Goal: Information Seeking & Learning: Check status

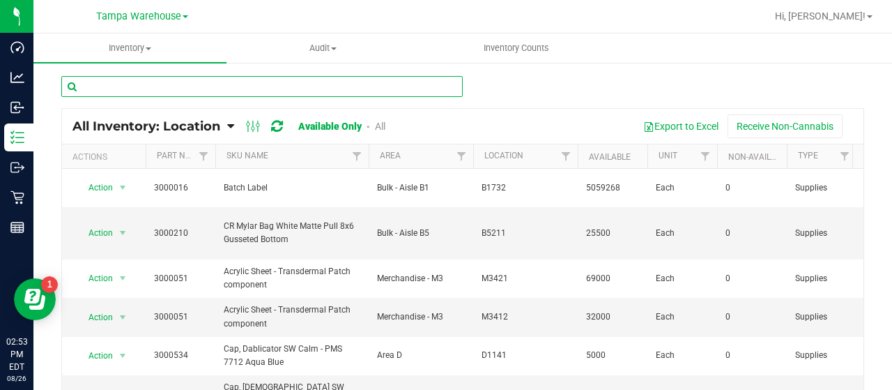
click at [263, 86] on input "text" at bounding box center [261, 86] width 401 height 21
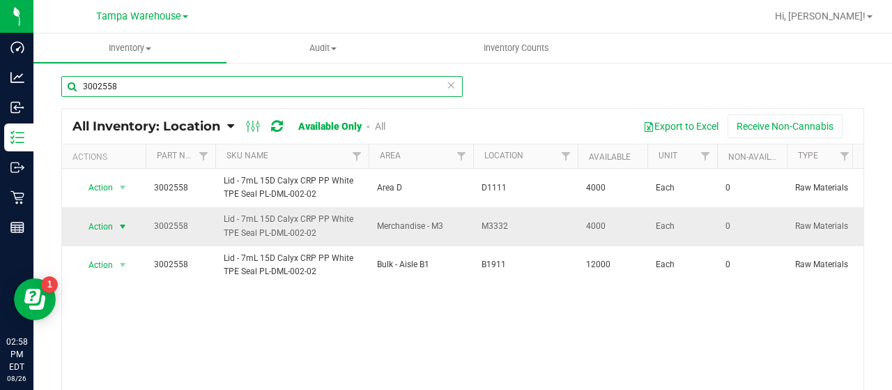
type input "3002558"
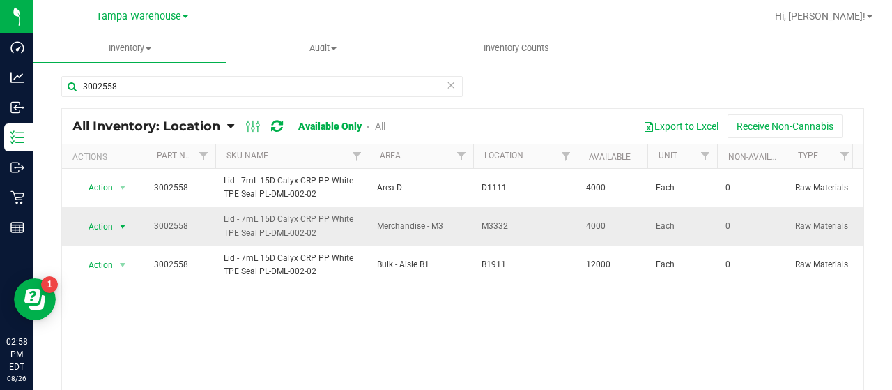
click at [98, 222] on span "Action" at bounding box center [95, 227] width 38 height 20
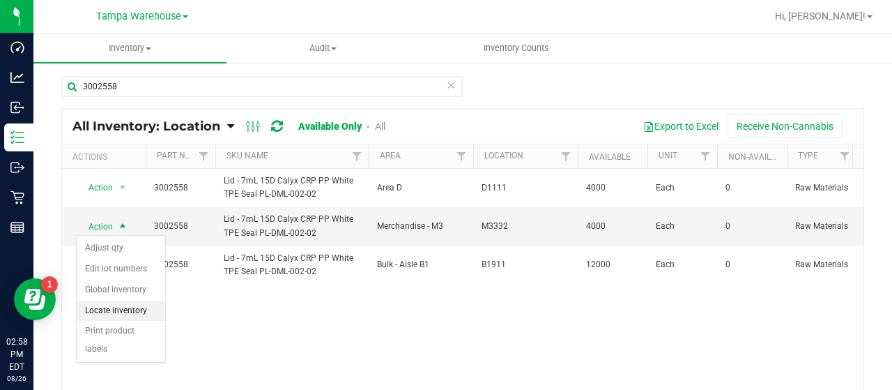
click at [134, 303] on li "Locate inventory" at bounding box center [121, 310] width 89 height 21
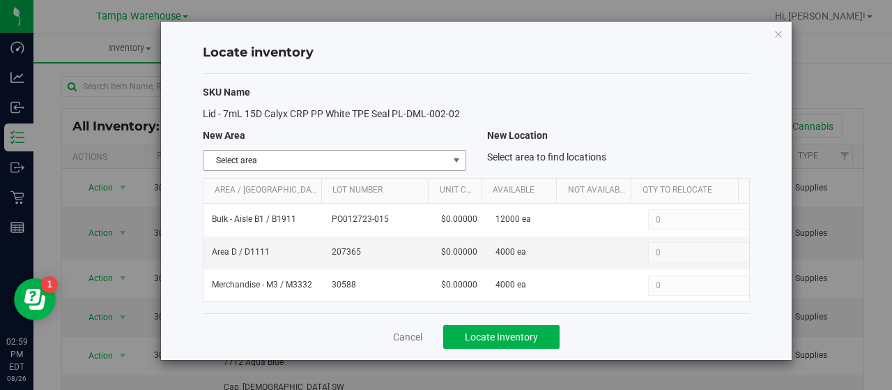
click at [450, 157] on span "select" at bounding box center [455, 161] width 17 height 20
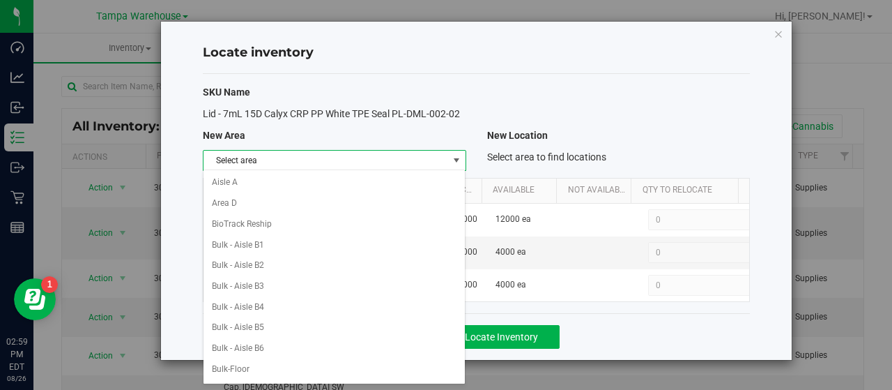
click at [667, 91] on div "SKU Name" at bounding box center [476, 92] width 568 height 15
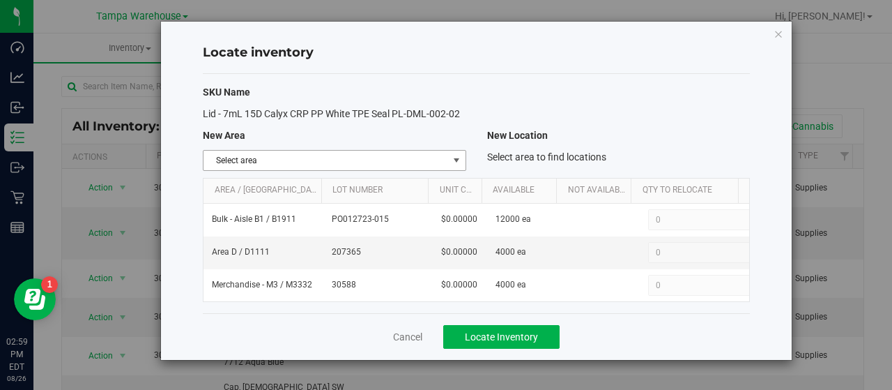
click at [454, 157] on span "select" at bounding box center [456, 160] width 11 height 11
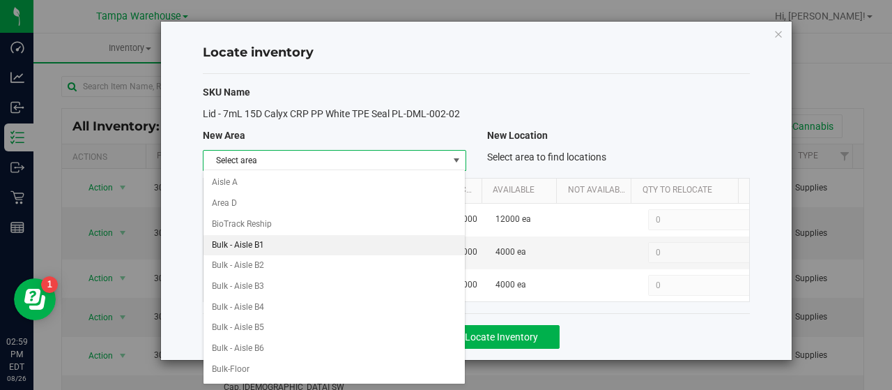
click at [284, 243] on li "Bulk - Aisle B1" at bounding box center [335, 245] width 262 height 21
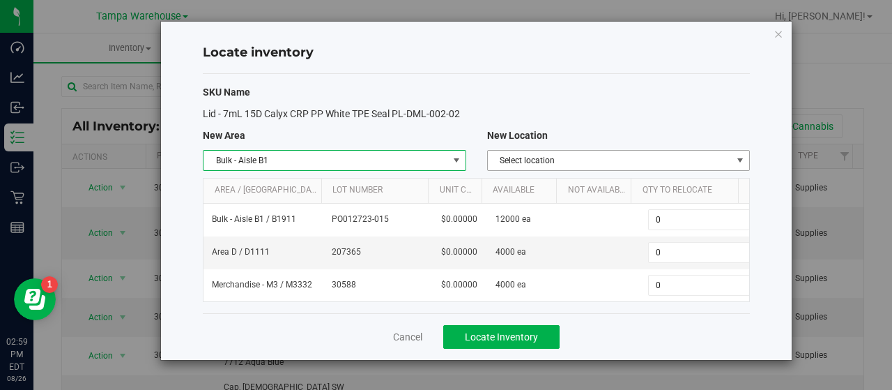
click at [730, 158] on span "Select location" at bounding box center [610, 161] width 244 height 20
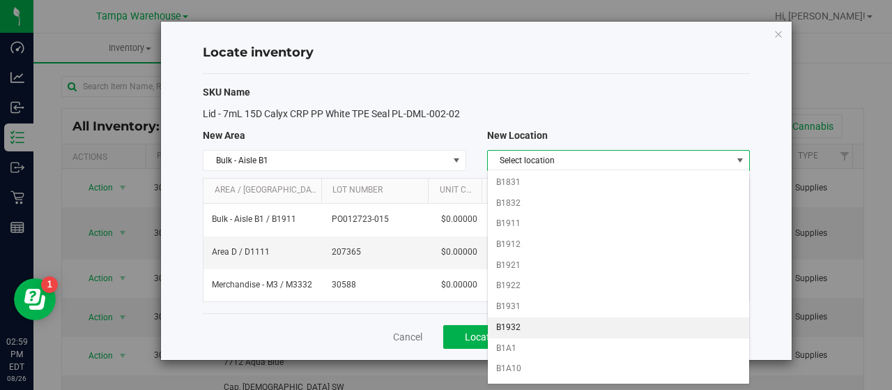
scroll to position [697, 0]
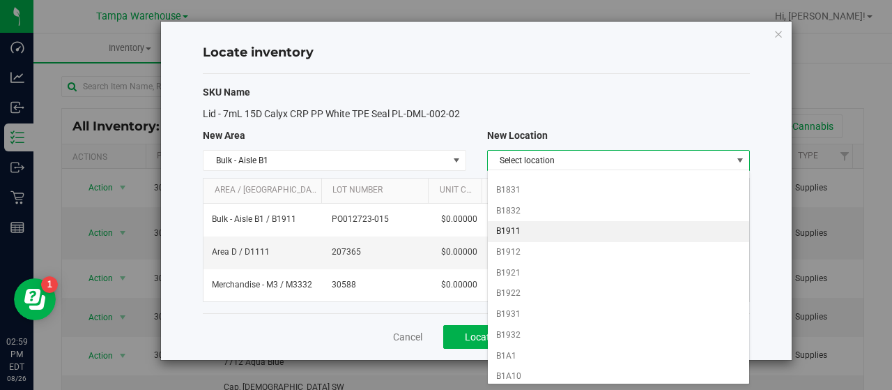
click at [534, 221] on li "B1911" at bounding box center [619, 231] width 262 height 21
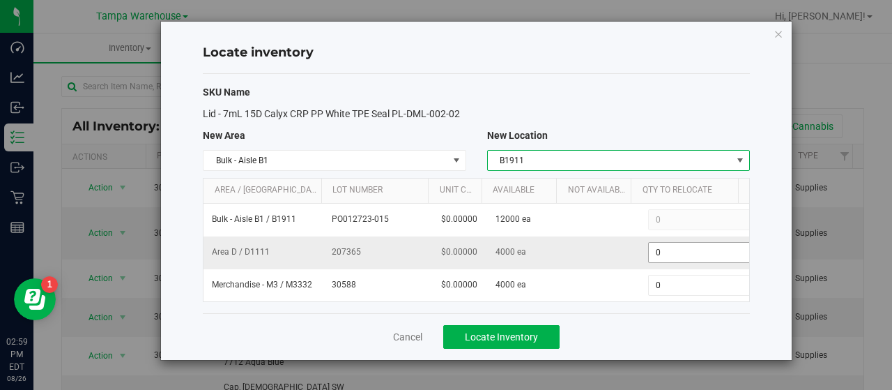
click at [680, 247] on span "0 0" at bounding box center [700, 252] width 104 height 21
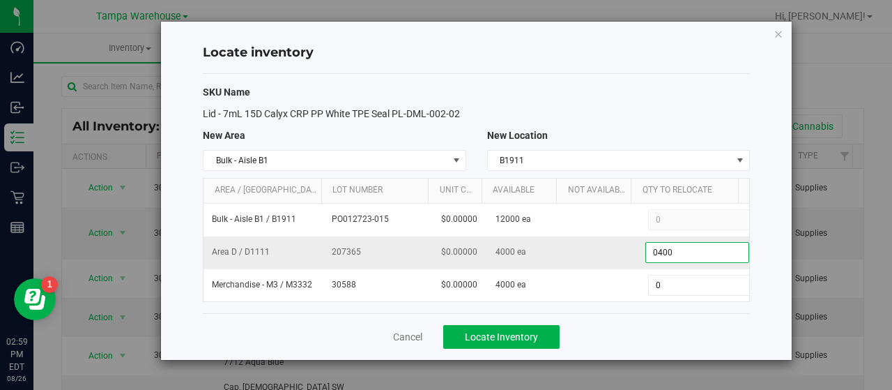
type input "04000"
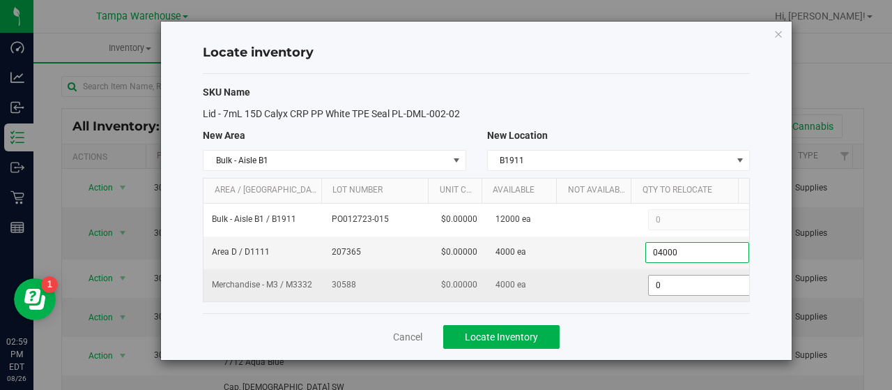
type input "4,000"
click at [684, 275] on span "0 0" at bounding box center [697, 285] width 104 height 21
type input "04000"
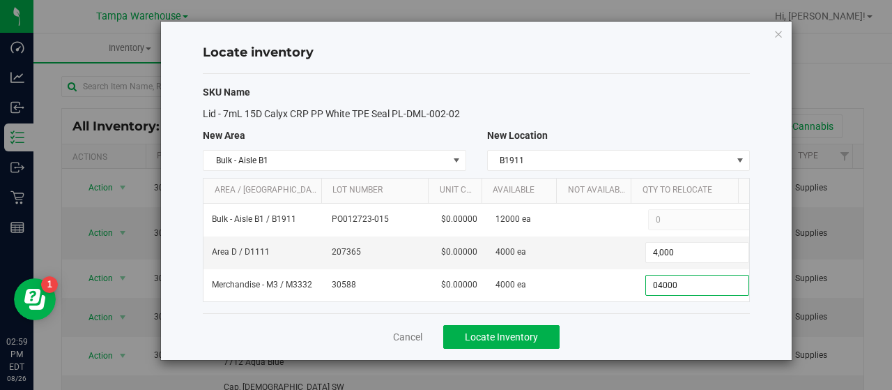
type input "4,000"
click at [633, 319] on div "Cancel Locate Inventory" at bounding box center [476, 336] width 547 height 47
click at [540, 326] on button "Locate Inventory" at bounding box center [501, 337] width 116 height 24
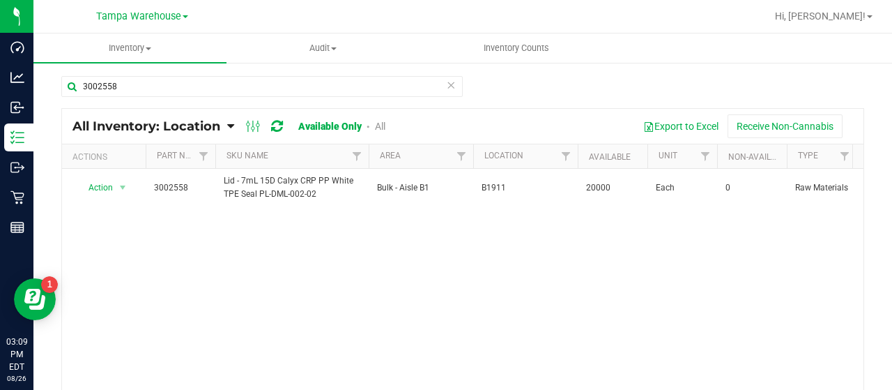
click at [491, 226] on div "Action Action Adjust qty Edit lot numbers Global inventory Locate inventory Pri…" at bounding box center [463, 291] width 802 height 245
click at [317, 46] on span "Audit" at bounding box center [323, 48] width 192 height 13
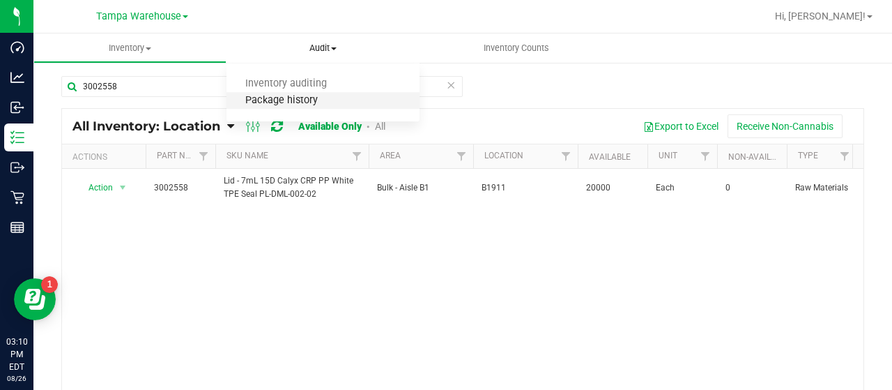
click at [305, 100] on span "Package history" at bounding box center [282, 101] width 110 height 12
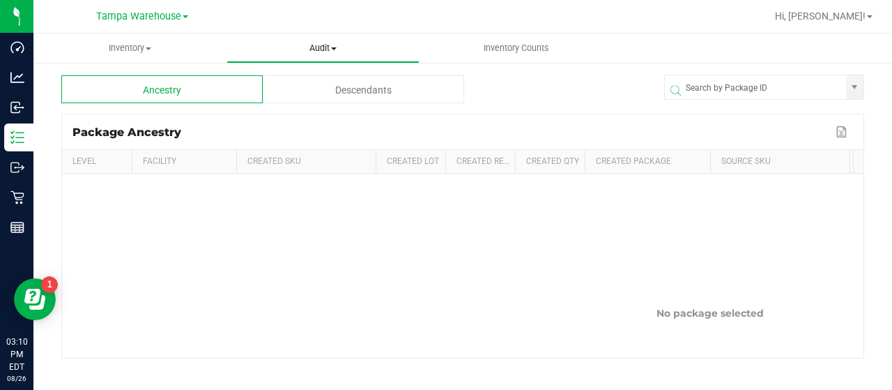
click at [328, 47] on span "Audit" at bounding box center [323, 48] width 192 height 13
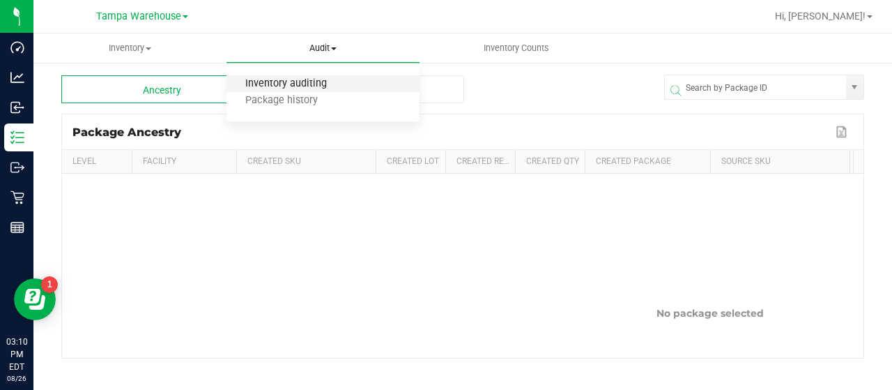
click at [296, 80] on span "Inventory auditing" at bounding box center [286, 84] width 119 height 12
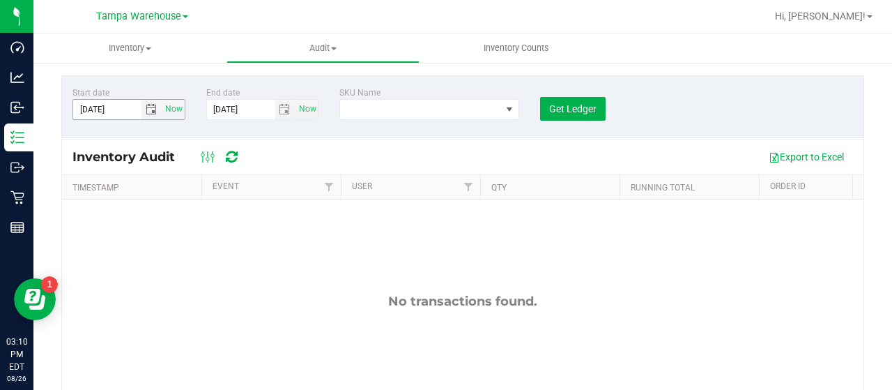
click at [148, 107] on span "select" at bounding box center [151, 109] width 11 height 11
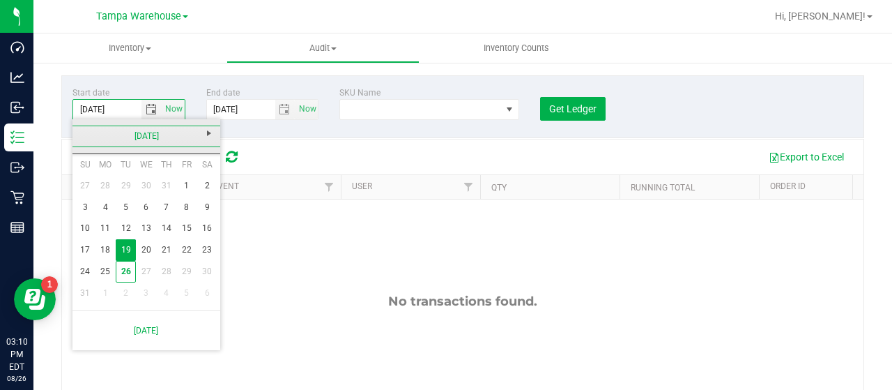
click at [79, 133] on link "August 2025" at bounding box center [147, 136] width 150 height 22
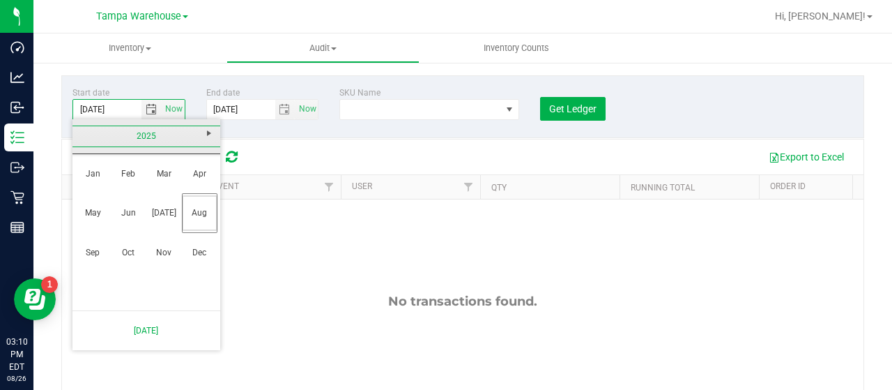
click at [144, 135] on link "2025" at bounding box center [147, 136] width 150 height 22
click at [168, 170] on link "2021" at bounding box center [164, 174] width 36 height 36
click at [93, 174] on link "Jan" at bounding box center [93, 174] width 36 height 36
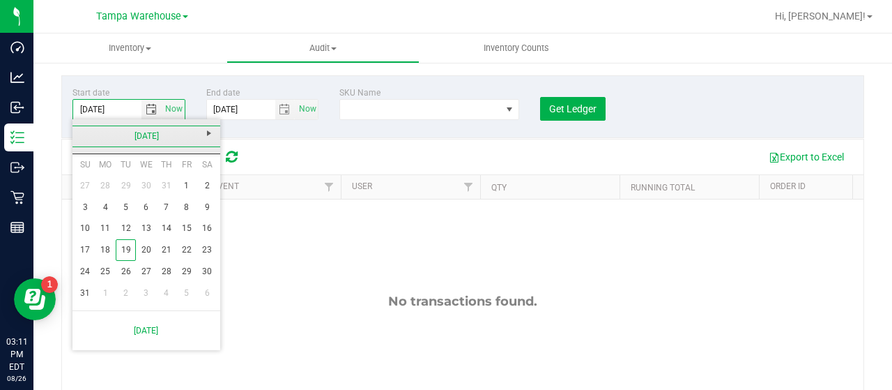
click at [145, 135] on link "January 2021" at bounding box center [147, 136] width 150 height 22
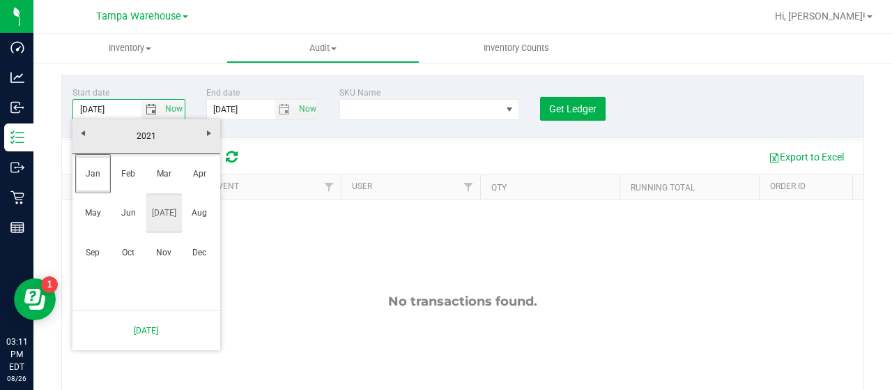
click at [167, 213] on link "Jul" at bounding box center [164, 213] width 36 height 36
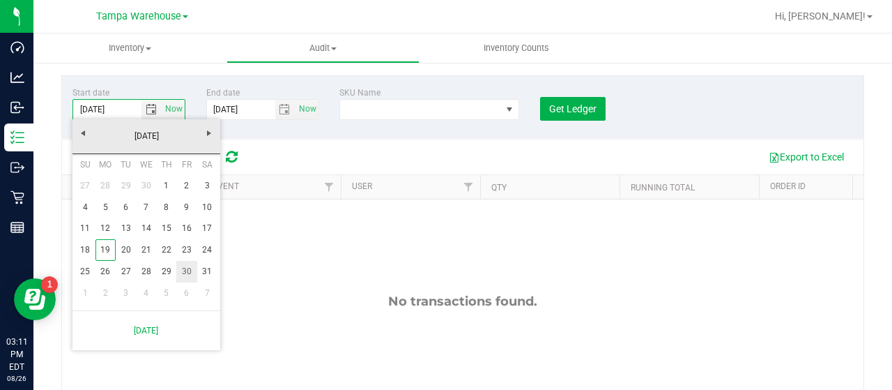
click at [183, 268] on link "30" at bounding box center [186, 272] width 20 height 22
type input "7/30/2021"
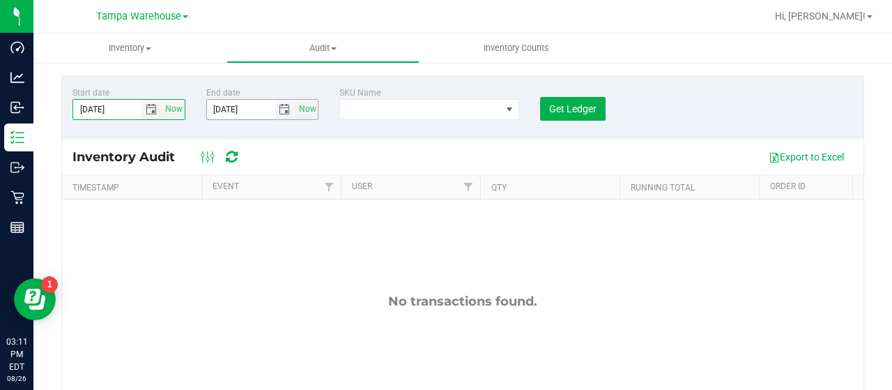
click at [286, 108] on span "select" at bounding box center [284, 109] width 11 height 11
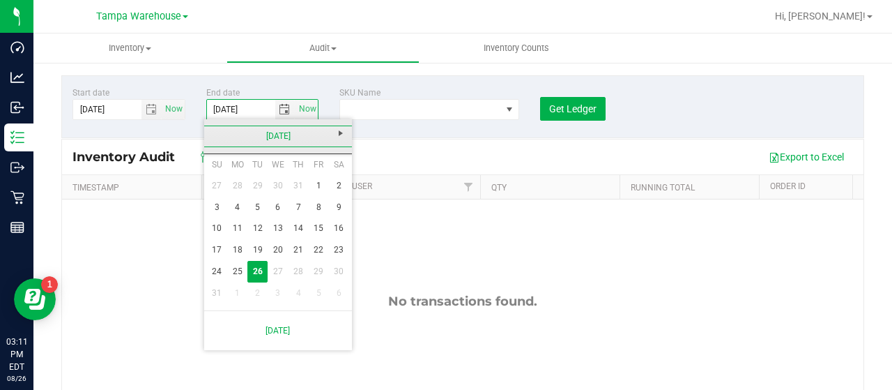
click at [214, 133] on link "August 2025" at bounding box center [279, 136] width 150 height 22
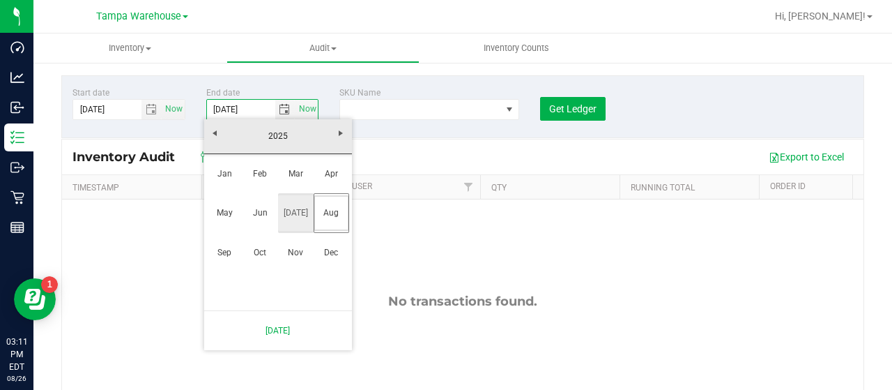
click at [296, 213] on link "Jul" at bounding box center [296, 213] width 36 height 36
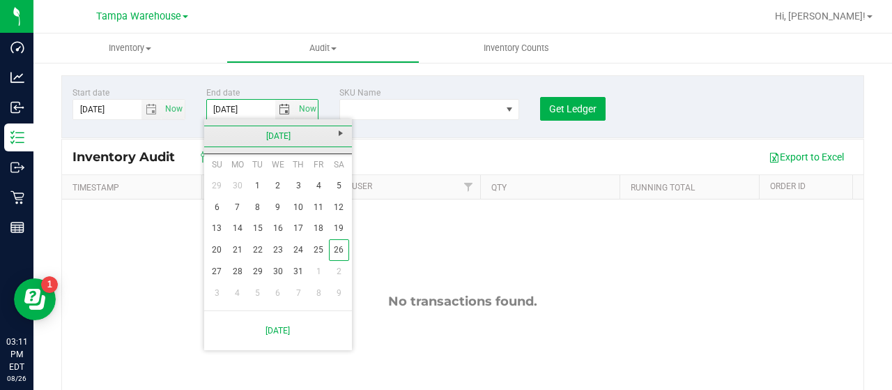
click at [217, 135] on link "July 2025" at bounding box center [279, 136] width 150 height 22
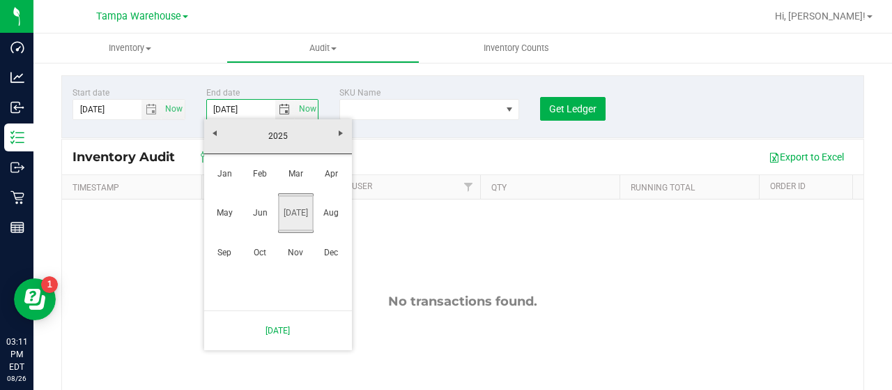
click at [295, 214] on link "Jul" at bounding box center [296, 213] width 36 height 36
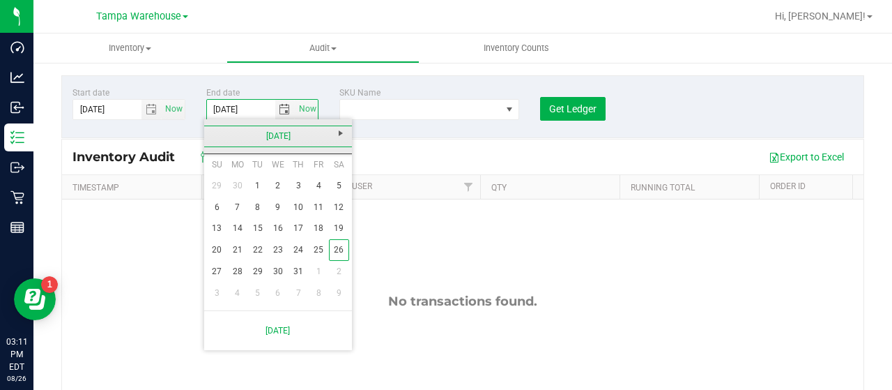
click at [290, 136] on link "July 2025" at bounding box center [279, 136] width 150 height 22
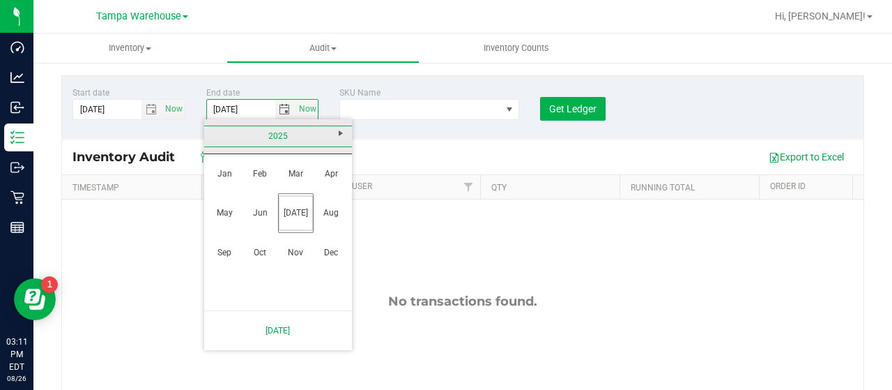
click at [290, 136] on link "2025" at bounding box center [279, 136] width 150 height 22
click at [223, 213] on link "2023" at bounding box center [225, 213] width 36 height 36
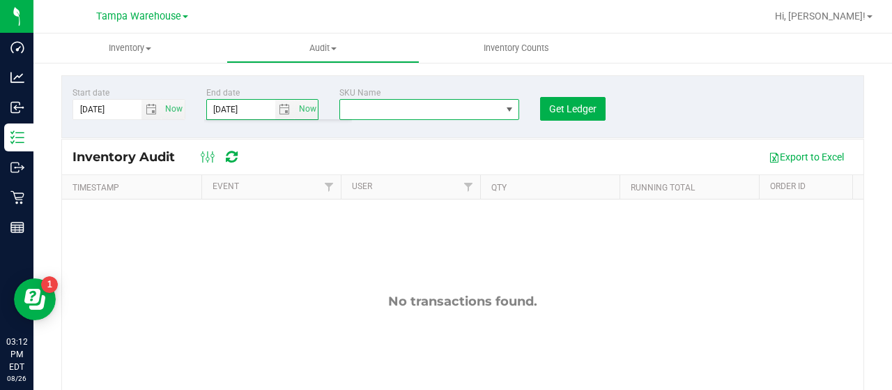
click at [426, 105] on span "NO DATA FOUND" at bounding box center [420, 110] width 161 height 20
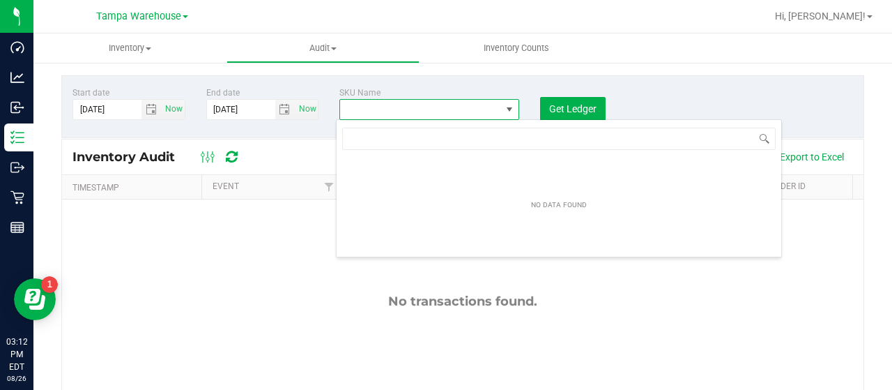
scroll to position [20, 177]
click at [279, 108] on span "select" at bounding box center [284, 109] width 11 height 11
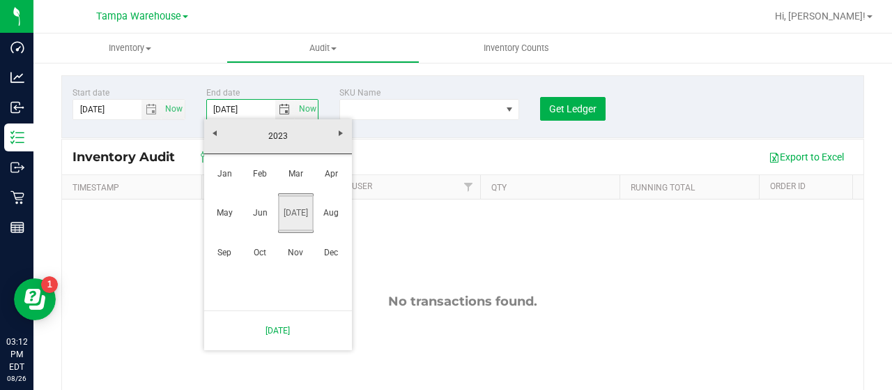
click at [295, 213] on link "Jul" at bounding box center [296, 213] width 36 height 36
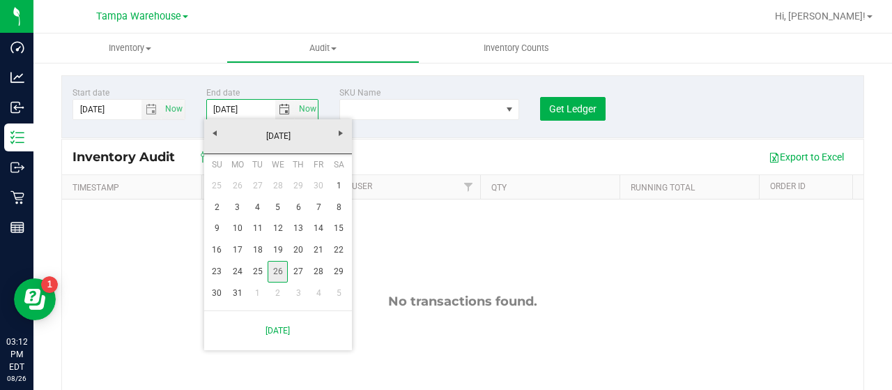
click at [280, 268] on link "26" at bounding box center [278, 272] width 20 height 22
type input "7/26/2023"
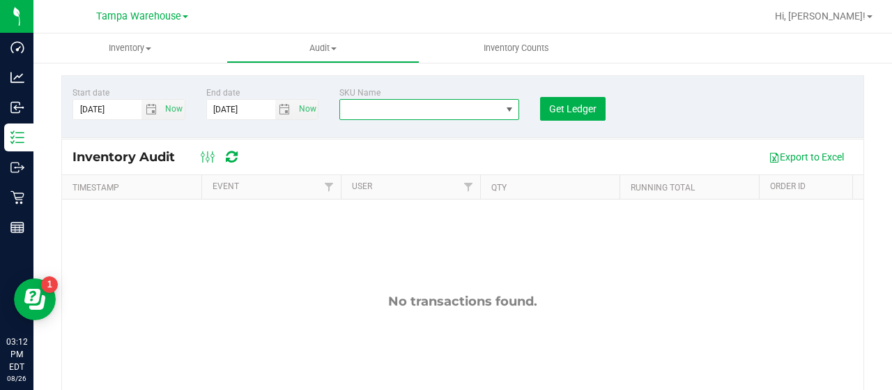
click at [482, 110] on span at bounding box center [420, 110] width 161 height 20
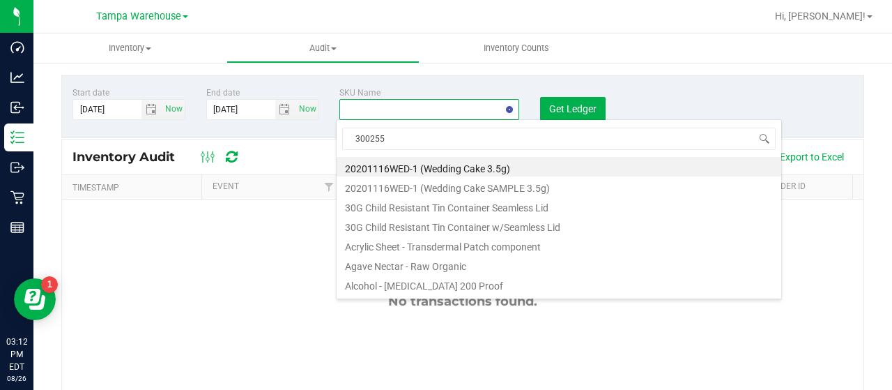
type input "3002558"
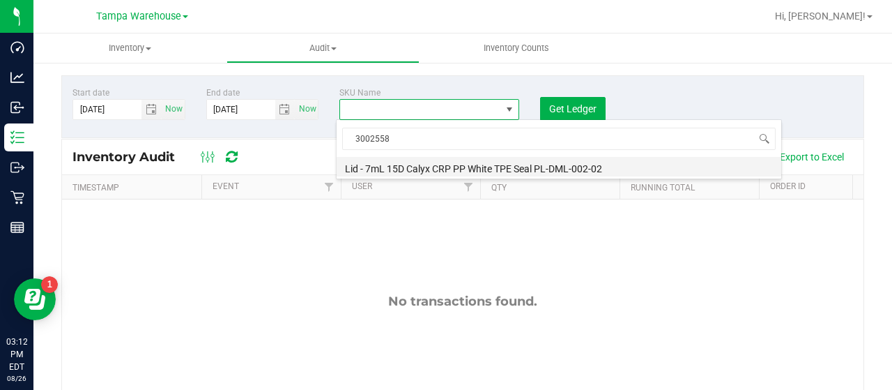
click at [556, 167] on li "Lid - 7mL 15D Calyx CRP PP White TPE Seal PL-DML-002-02" at bounding box center [559, 167] width 445 height 20
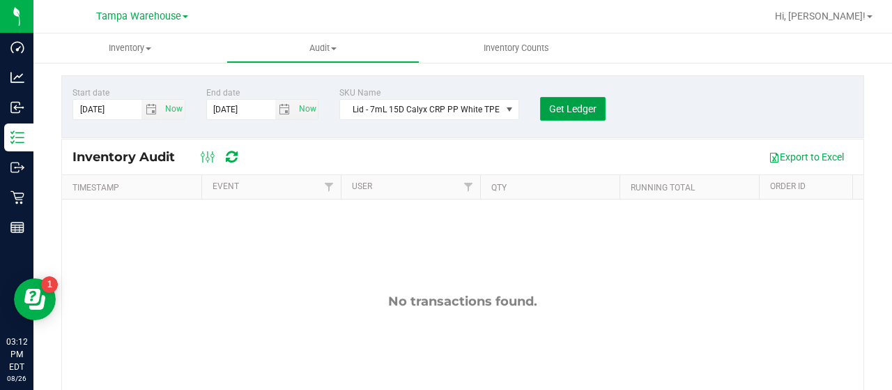
click at [565, 105] on span "Get Ledger" at bounding box center [572, 108] width 47 height 11
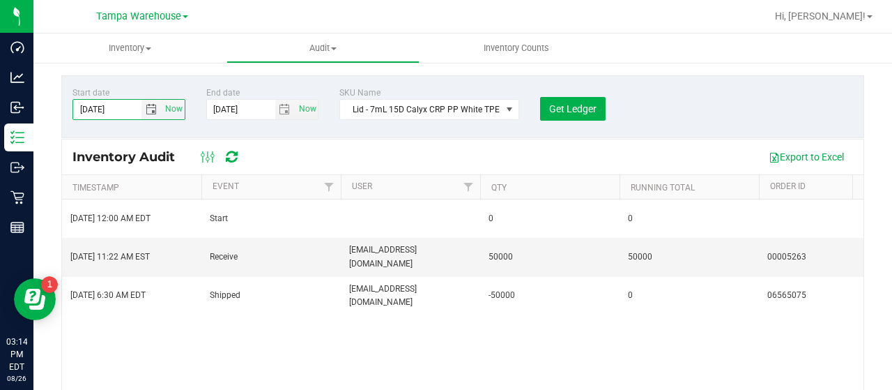
click at [85, 108] on input "7/30/2021" at bounding box center [107, 110] width 68 height 20
type input "3/30/2021"
click at [565, 105] on span "Get Ledger" at bounding box center [572, 108] width 47 height 11
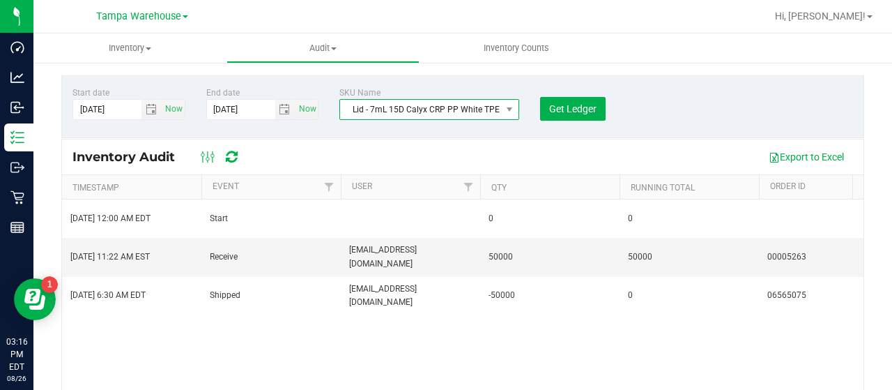
click at [434, 105] on span "Lid - 7mL 15D Calyx CRP PP White TPE Seal PL-DML-002-02" at bounding box center [420, 110] width 161 height 20
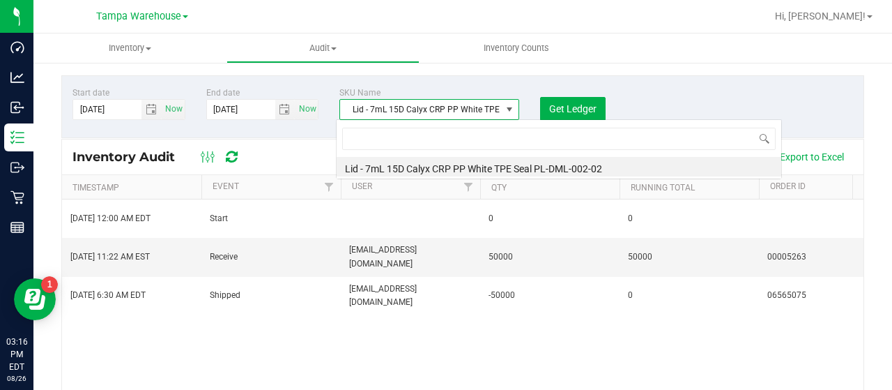
scroll to position [20, 177]
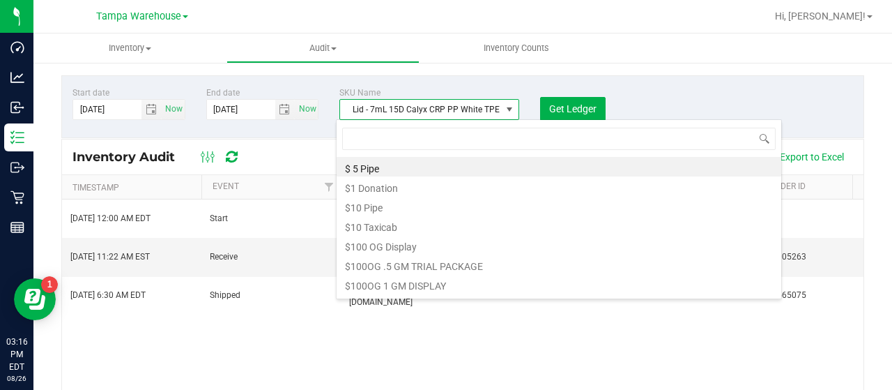
click at [452, 103] on span "Lid - 7mL 15D Calyx CRP PP White TPE Seal PL-DML-002-02" at bounding box center [420, 110] width 161 height 20
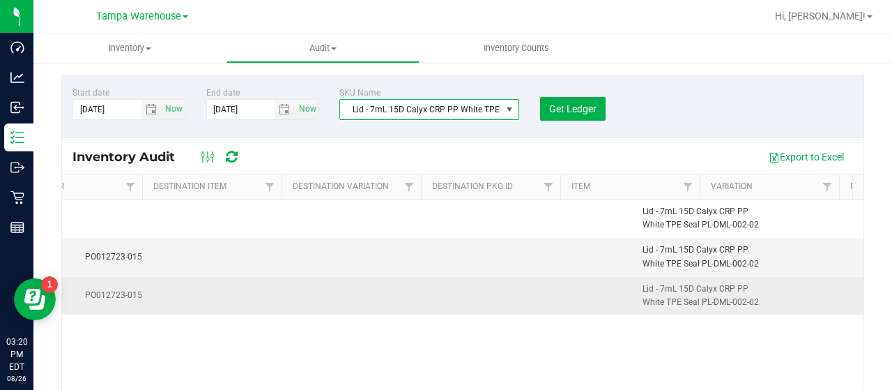
scroll to position [0, 961]
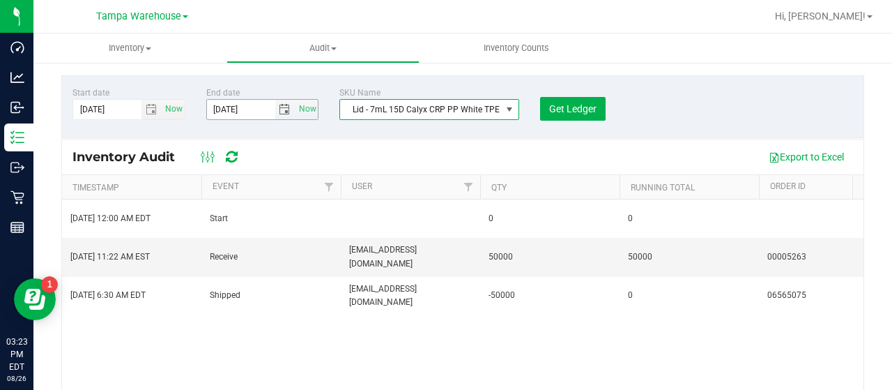
click at [215, 107] on input "7/26/2023" at bounding box center [241, 110] width 68 height 20
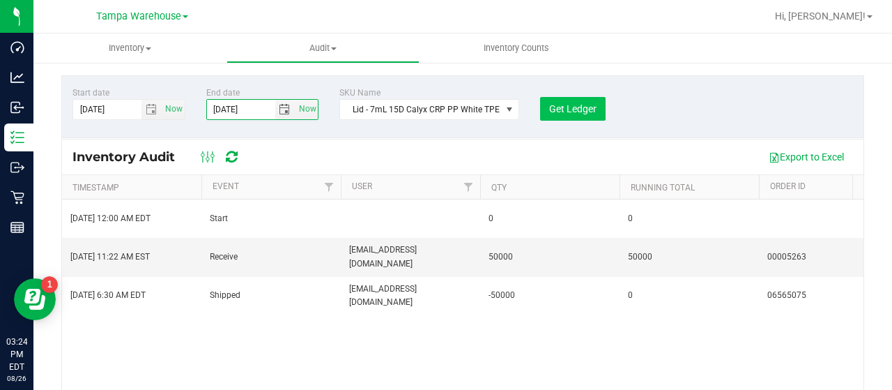
type input "12/26/2023"
click at [576, 105] on span "Get Ledger" at bounding box center [572, 108] width 47 height 11
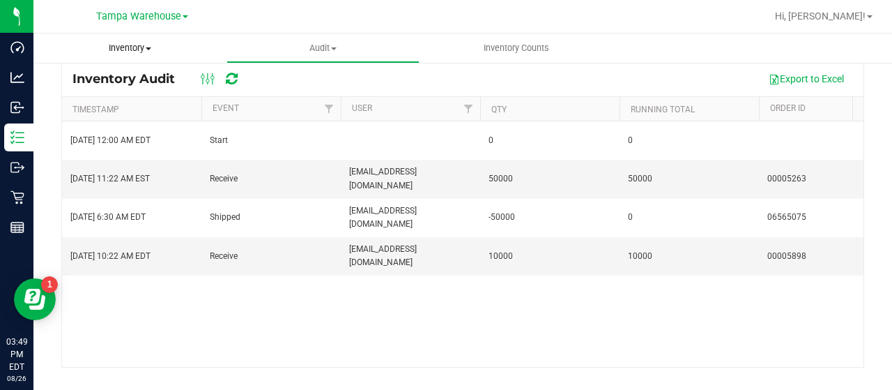
click at [140, 52] on span "Inventory" at bounding box center [129, 48] width 193 height 13
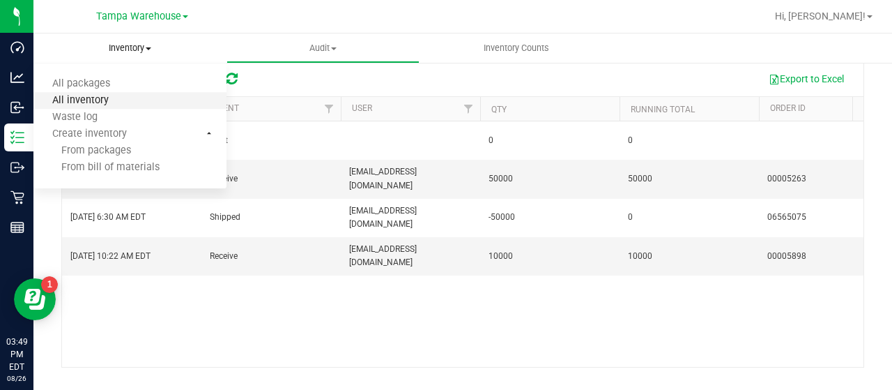
click at [105, 97] on span "All inventory" at bounding box center [80, 101] width 94 height 12
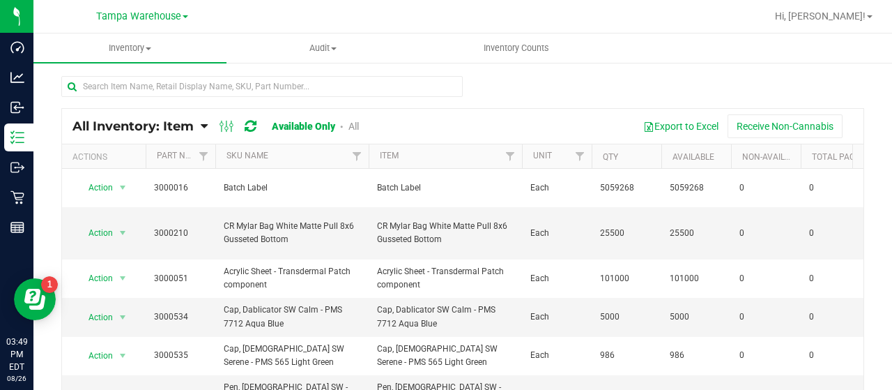
click at [204, 123] on icon at bounding box center [204, 126] width 7 height 13
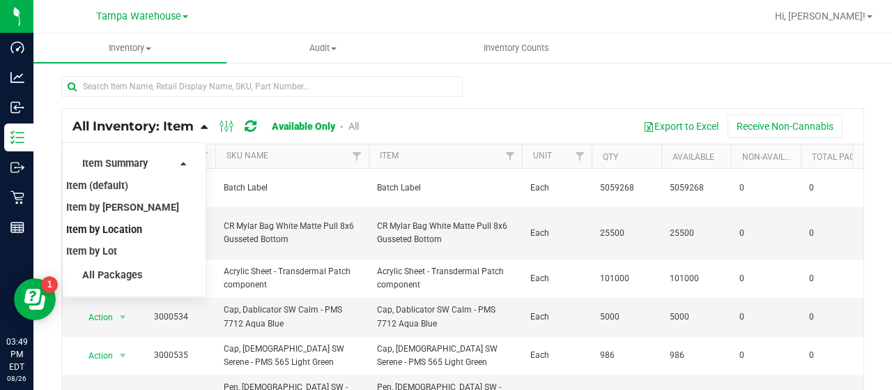
click at [134, 228] on span "Item by Location" at bounding box center [104, 230] width 76 height 12
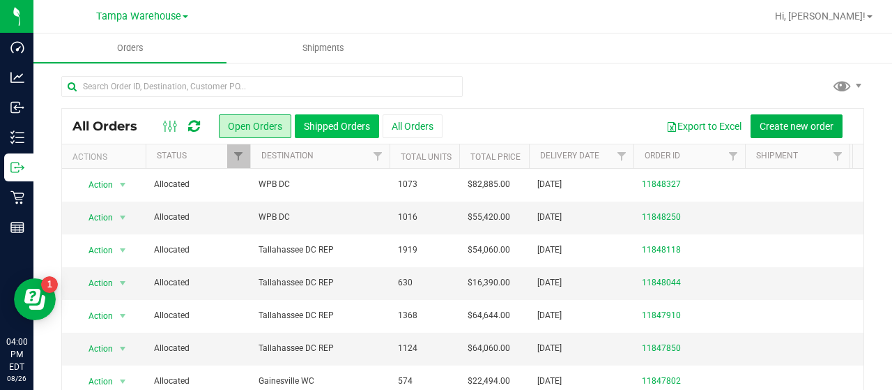
click at [359, 126] on button "Shipped Orders" at bounding box center [337, 126] width 84 height 24
